Goal: Information Seeking & Learning: Learn about a topic

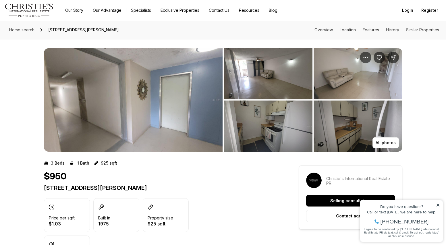
click at [246, 79] on img "View image gallery" at bounding box center [268, 73] width 89 height 51
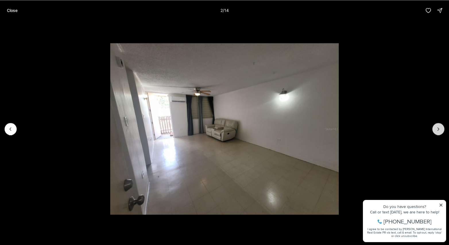
click at [441, 128] on icon "Next slide" at bounding box center [438, 129] width 6 height 6
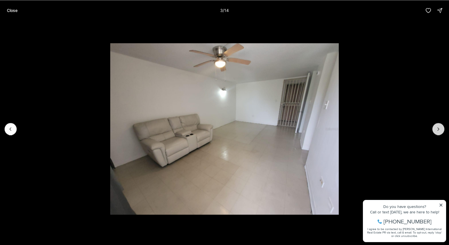
click at [441, 128] on icon "Next slide" at bounding box center [438, 129] width 6 height 6
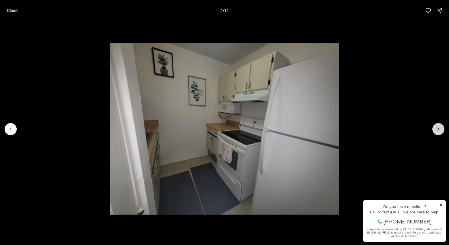
click at [441, 128] on icon "Next slide" at bounding box center [438, 129] width 6 height 6
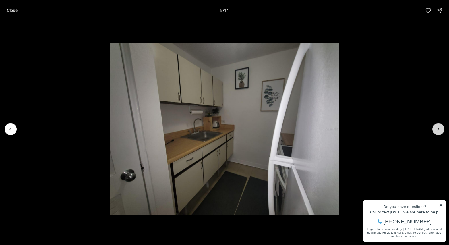
click at [441, 128] on icon "Next slide" at bounding box center [438, 129] width 6 height 6
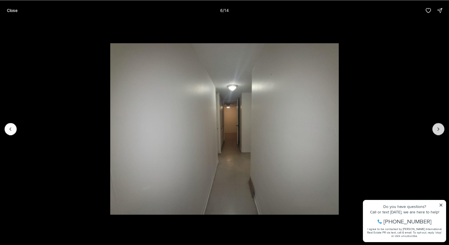
click at [441, 128] on icon "Next slide" at bounding box center [438, 129] width 6 height 6
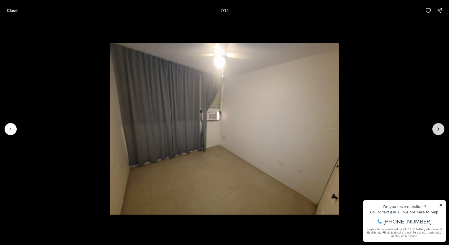
click at [441, 128] on icon "Next slide" at bounding box center [438, 129] width 6 height 6
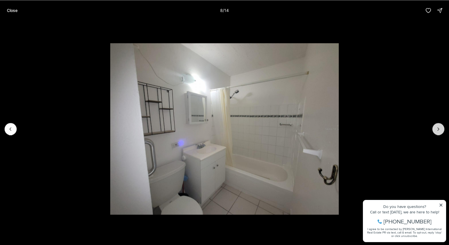
click at [441, 128] on icon "Next slide" at bounding box center [438, 129] width 6 height 6
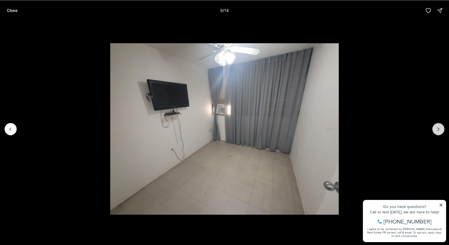
click at [441, 128] on icon "Next slide" at bounding box center [438, 129] width 6 height 6
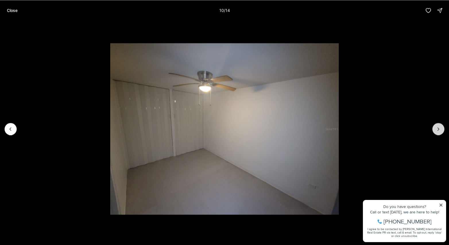
click at [441, 128] on icon "Next slide" at bounding box center [438, 129] width 6 height 6
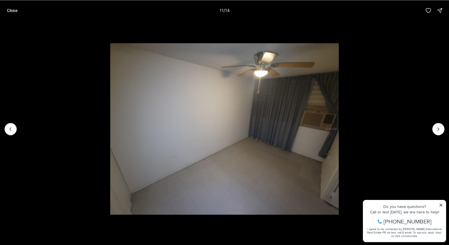
click at [442, 28] on li "11 of 14" at bounding box center [224, 129] width 449 height 216
click at [9, 14] on button "Close" at bounding box center [12, 10] width 18 height 11
